Goal: Navigation & Orientation: Find specific page/section

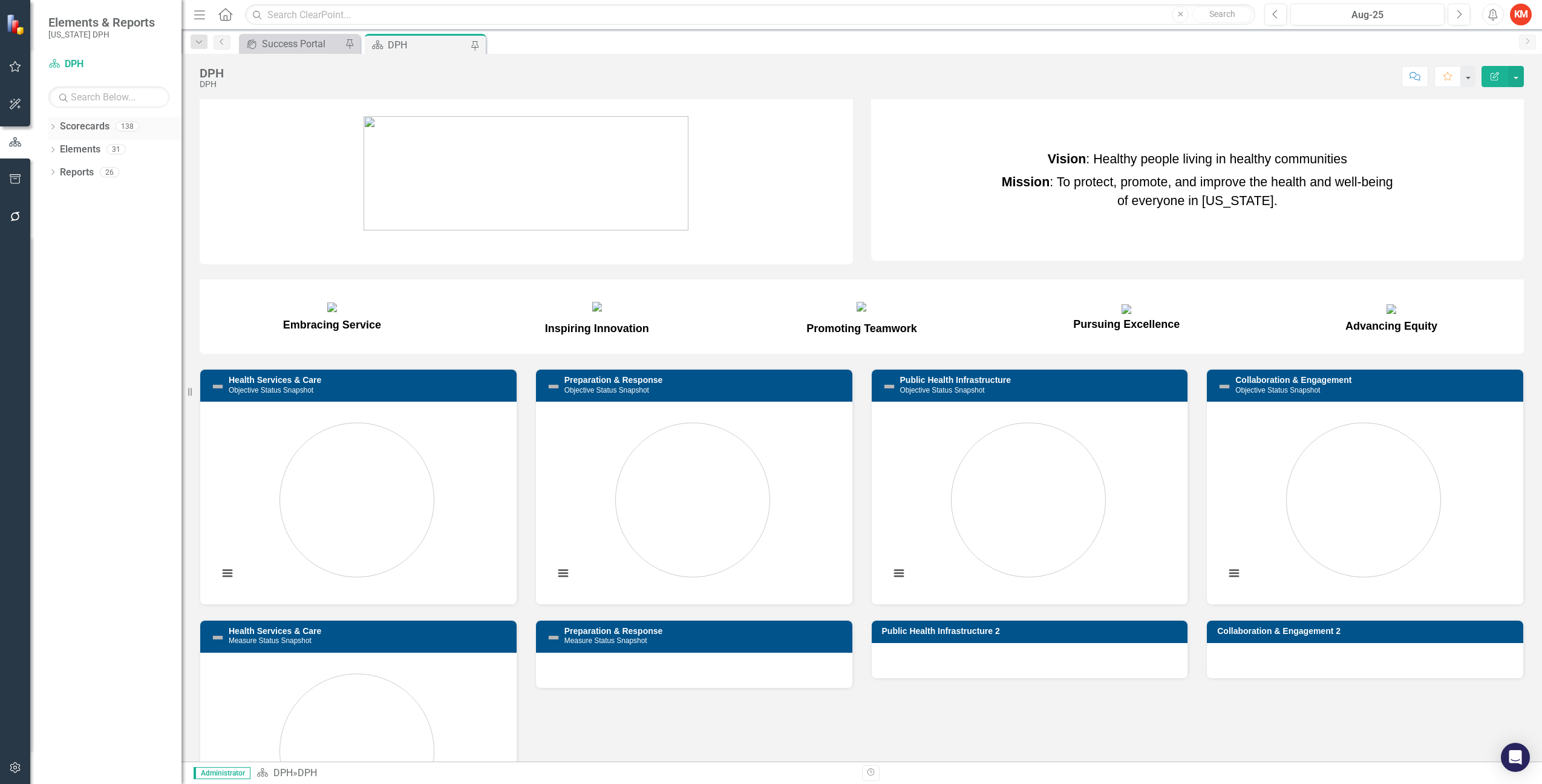
click at [53, 122] on div "Dropdown Scorecards 138" at bounding box center [114, 128] width 133 height 23
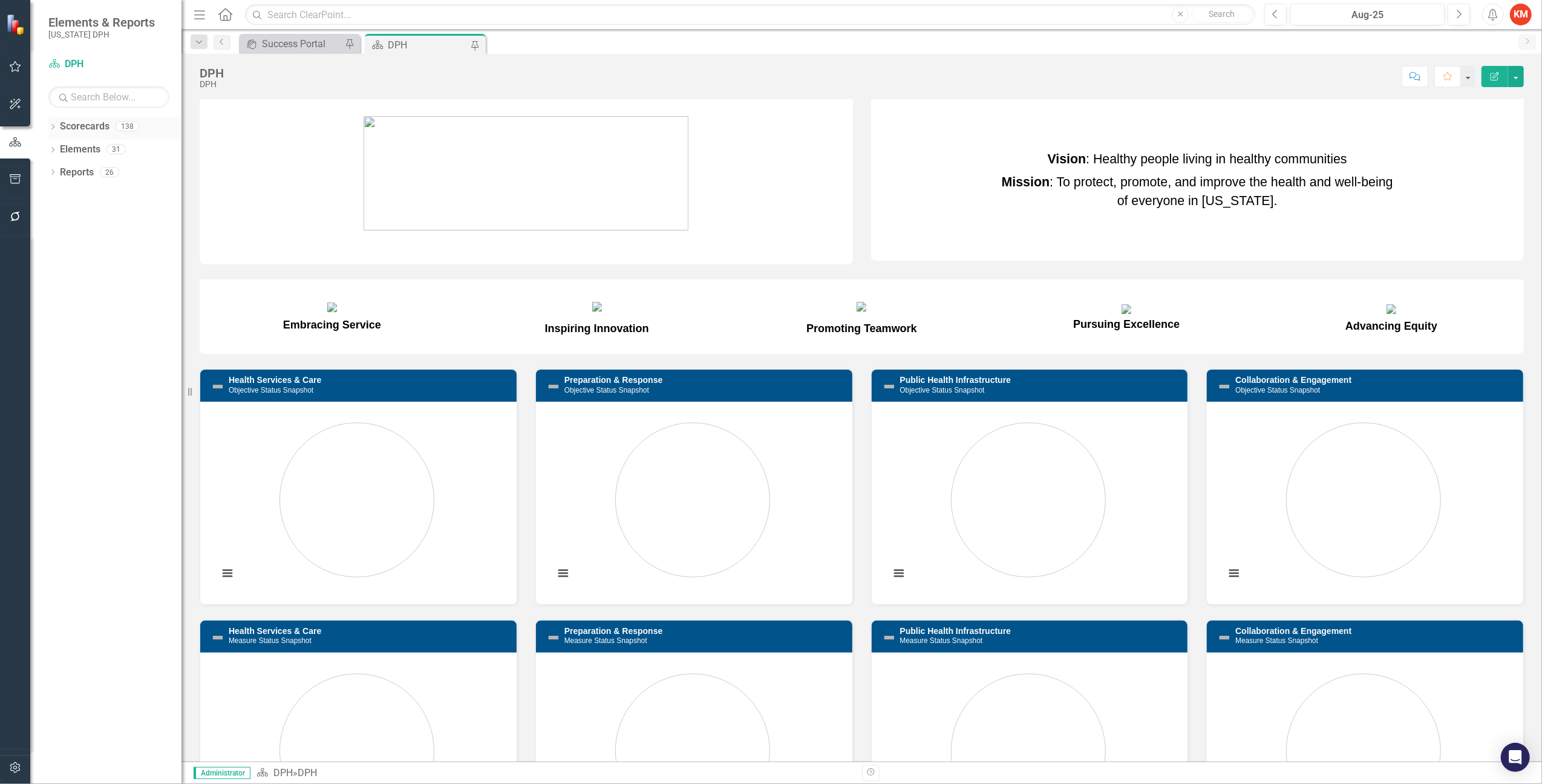
click at [49, 126] on icon "Dropdown" at bounding box center [52, 128] width 9 height 7
click at [61, 148] on icon "Dropdown" at bounding box center [59, 148] width 9 height 7
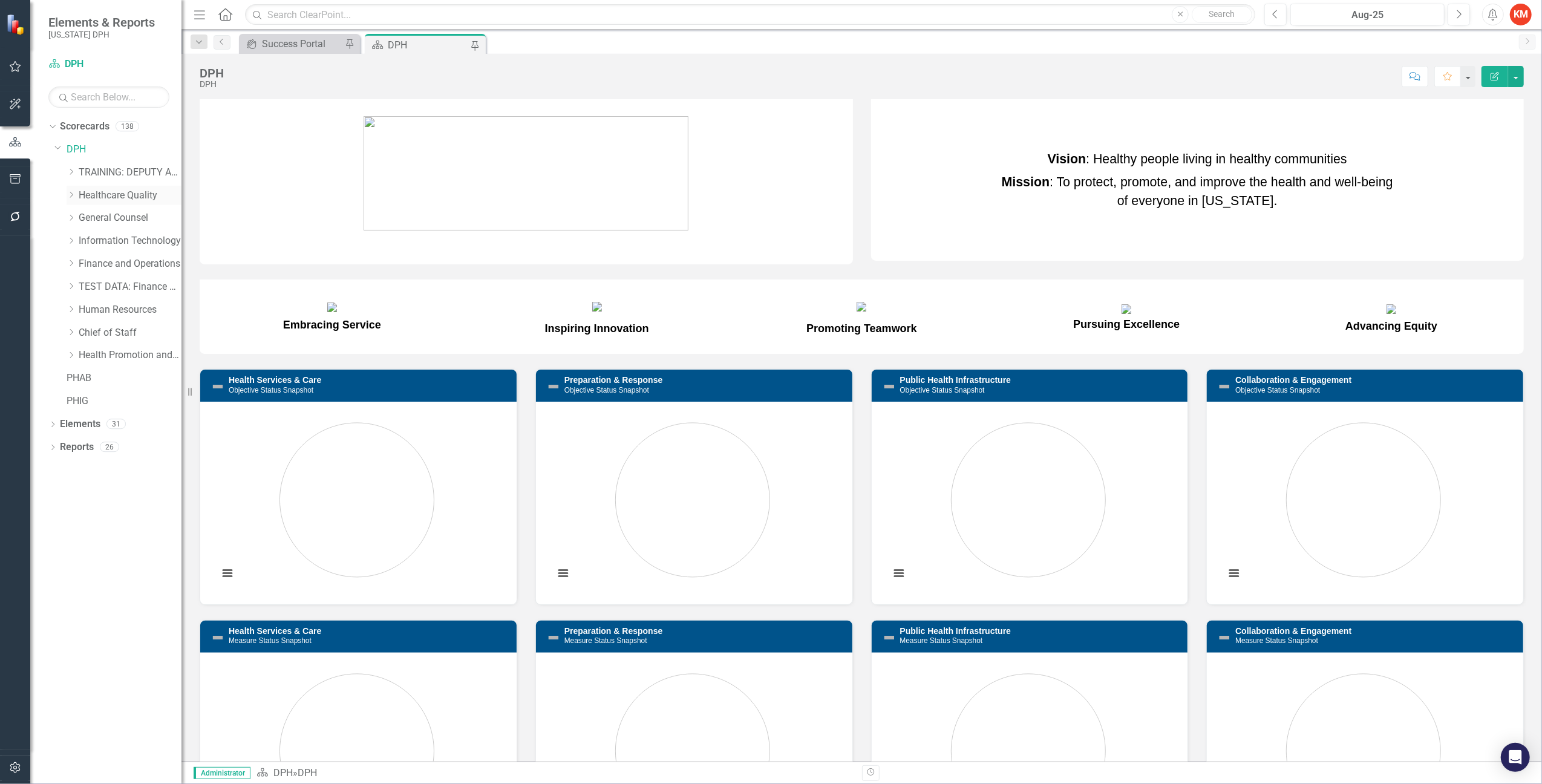
click at [70, 192] on icon "Dropdown" at bounding box center [71, 194] width 9 height 7
click at [86, 236] on div "Dropdown" at bounding box center [84, 240] width 9 height 10
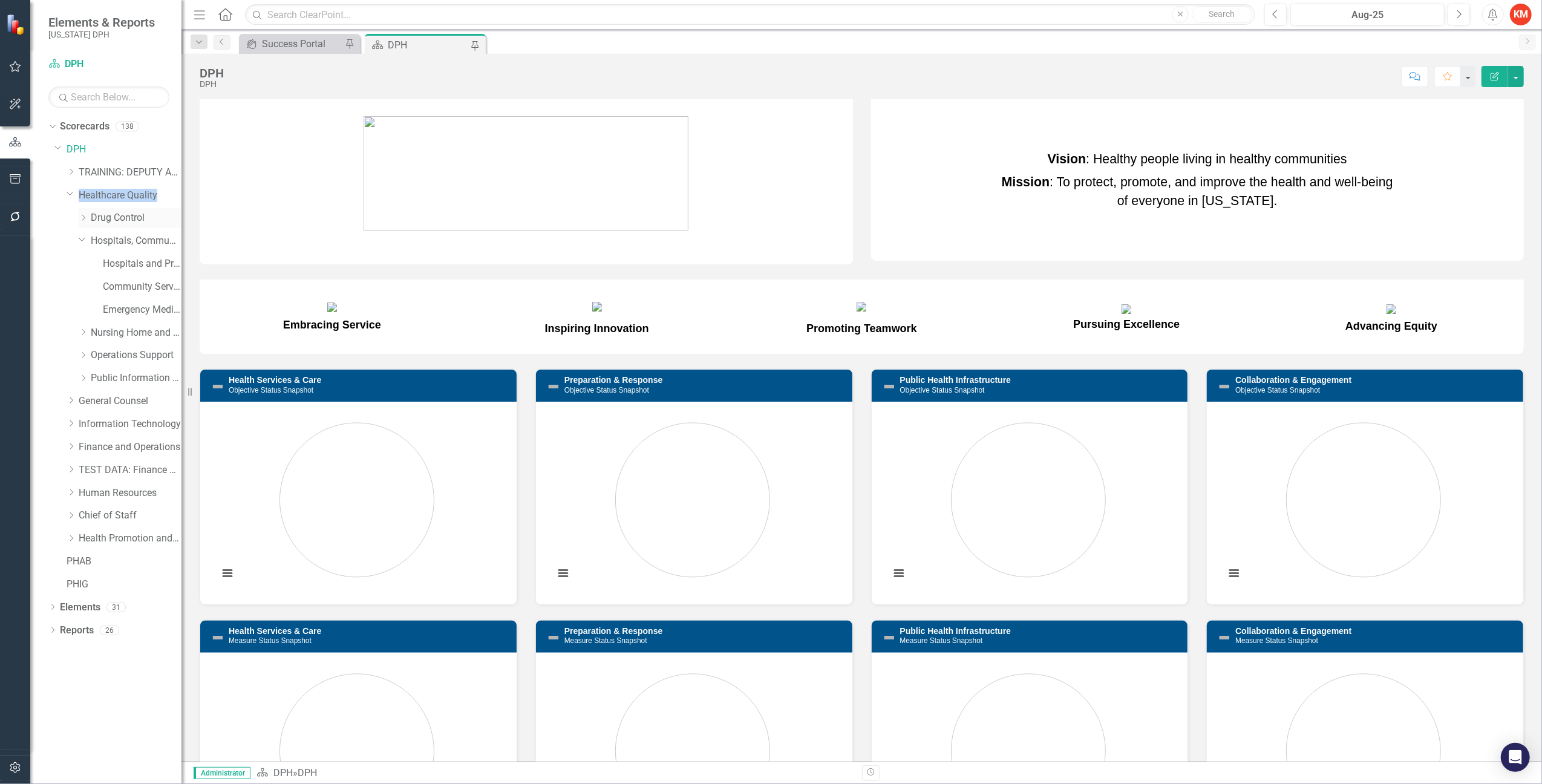
drag, startPoint x: 75, startPoint y: 194, endPoint x: 79, endPoint y: 214, distance: 20.4
click at [79, 214] on div "Dropdown DPH Dropdown TRAINING: DEPUTY AREA Dropdown TRAINING: BRANCH TEMPLATE …" at bounding box center [118, 369] width 127 height 458
drag, startPoint x: 79, startPoint y: 214, endPoint x: 84, endPoint y: 218, distance: 6.4
click at [84, 218] on icon "Dropdown" at bounding box center [84, 218] width 9 height 7
click at [126, 235] on link "Regulatory Compliance" at bounding box center [142, 240] width 79 height 14
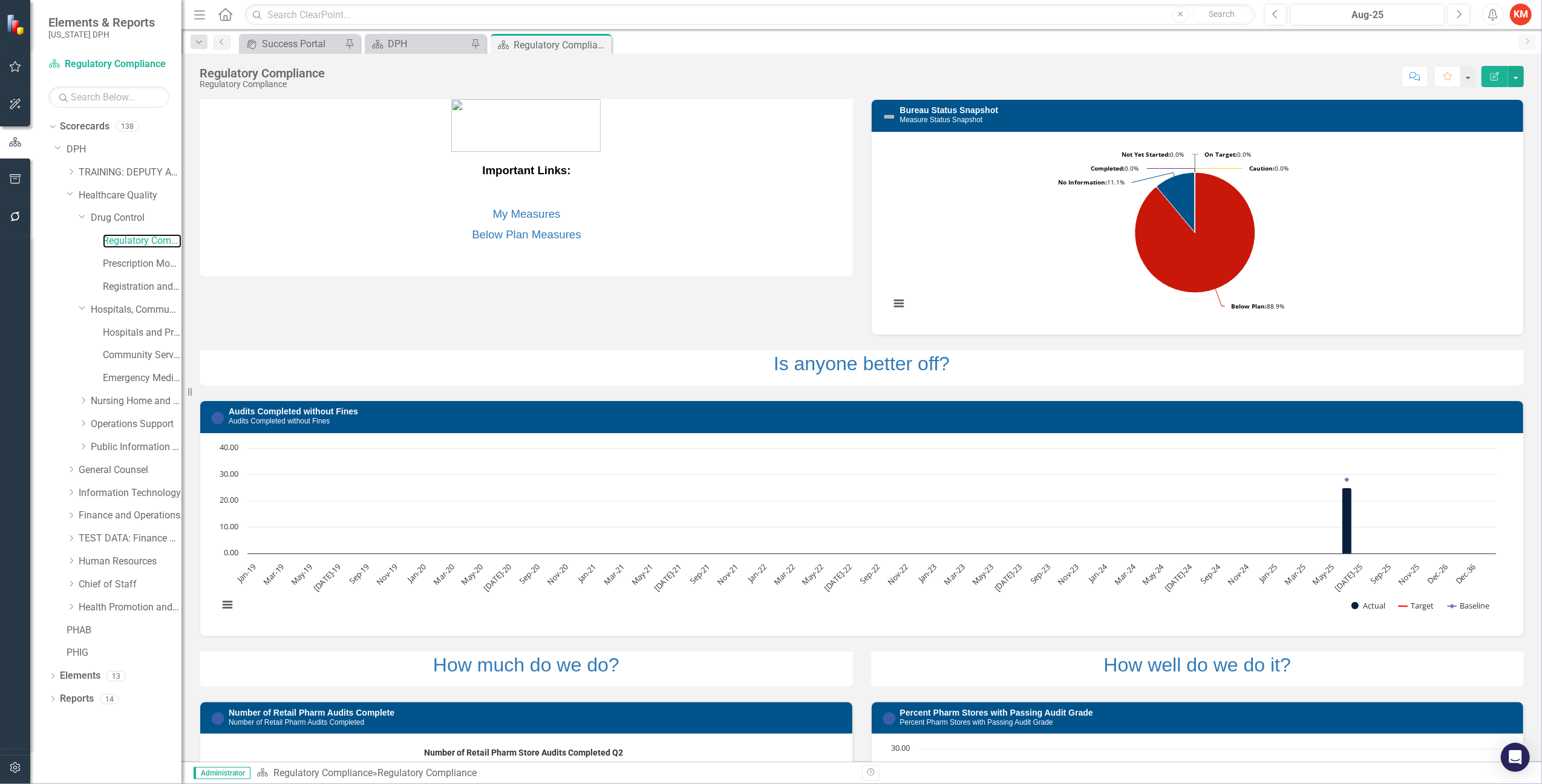
drag, startPoint x: 188, startPoint y: 250, endPoint x: 258, endPoint y: 260, distance: 70.7
click at [191, 260] on div "Resize" at bounding box center [186, 392] width 9 height 784
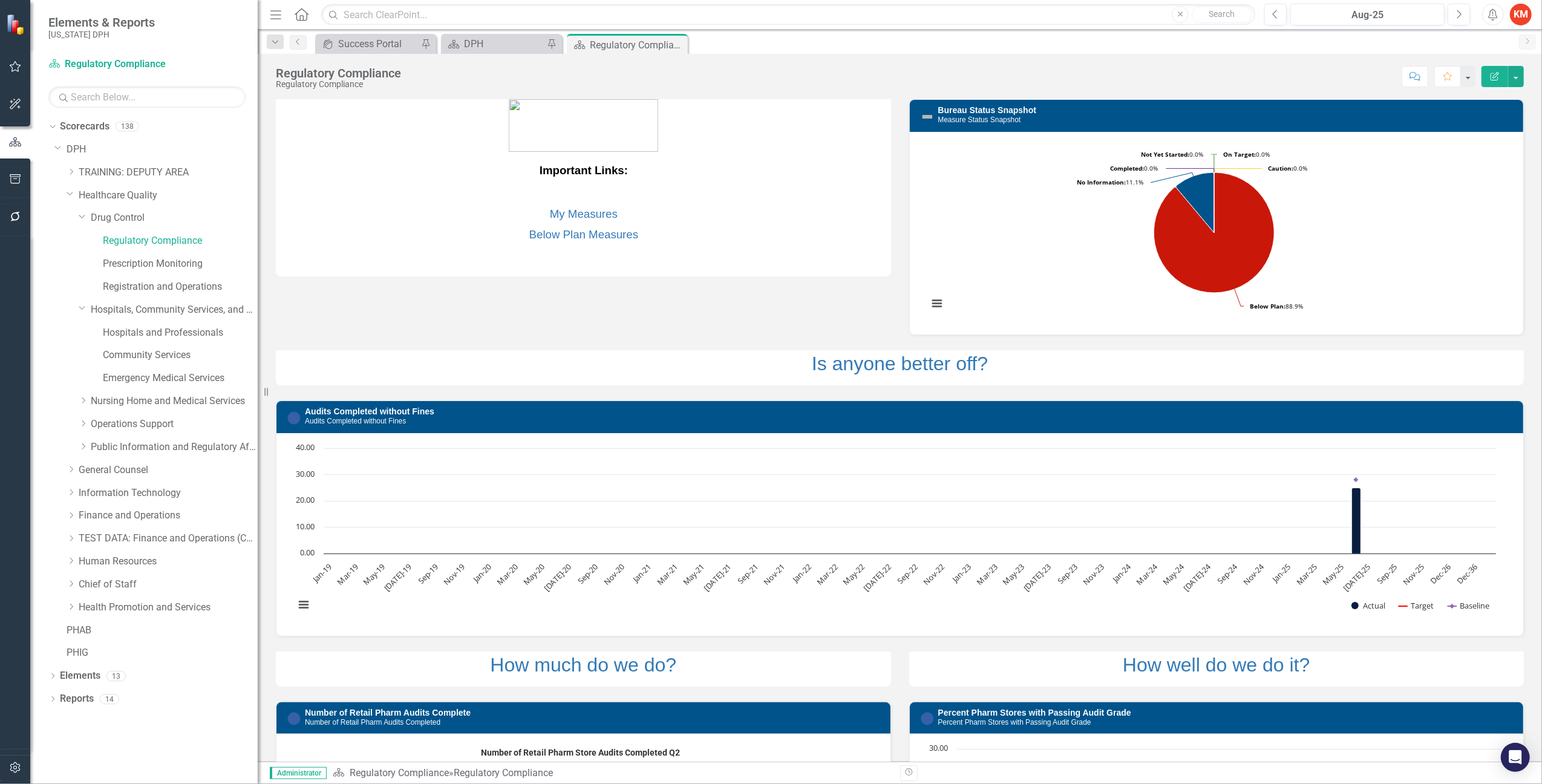
click at [485, 317] on div "Important Links: My Measures Below Plan Measures Bureau Status Snapshot Measure…" at bounding box center [899, 360] width 1266 height 552
click at [87, 398] on icon "Dropdown" at bounding box center [84, 400] width 9 height 7
